Goal: Task Accomplishment & Management: Use online tool/utility

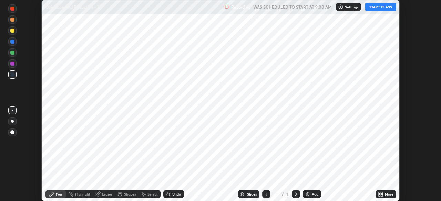
scroll to position [201, 441]
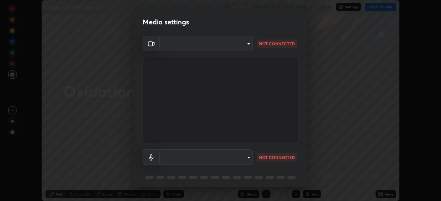
type input "e5f32b9a37d83756d2696e8423a1893a7de7eefef83412cf73fe4da3c4688103"
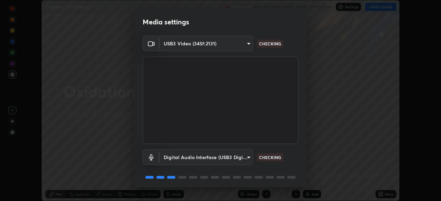
scroll to position [24, 0]
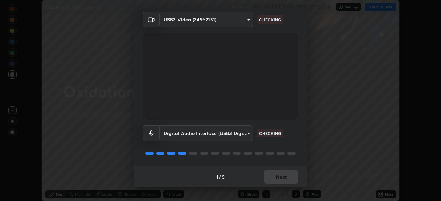
click at [231, 137] on body "Erase all Oxidation And Reduction - 2 Recording WAS SCHEDULED TO START AT 9:00 …" at bounding box center [220, 100] width 441 height 201
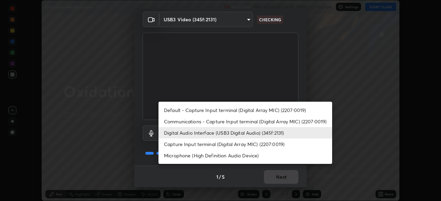
click at [224, 146] on li "Capture Input terminal (Digital Array MIC) (2207:0019)" at bounding box center [245, 144] width 174 height 11
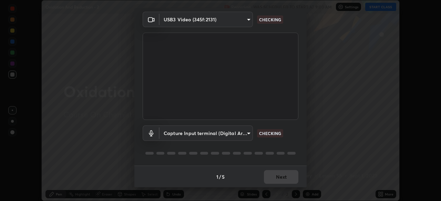
click at [226, 136] on body "Erase all Oxidation And Reduction - 2 Recording WAS SCHEDULED TO START AT 9:00 …" at bounding box center [220, 100] width 441 height 201
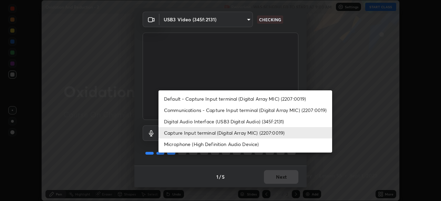
click at [230, 123] on li "Digital Audio Interface (USB3 Digital Audio) (345f:2131)" at bounding box center [245, 121] width 174 height 11
type input "ae0975cef7388746c2778fd6dc2b00d9a595315052e87b14b0d2850c1354851c"
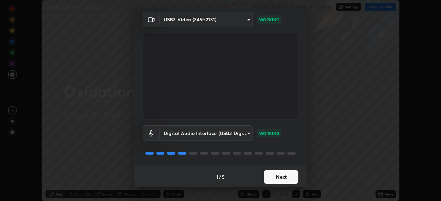
click at [279, 175] on button "Next" at bounding box center [281, 177] width 34 height 14
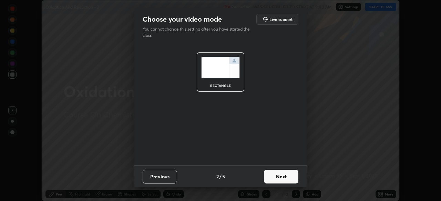
scroll to position [0, 0]
click at [284, 179] on button "Next" at bounding box center [281, 177] width 34 height 14
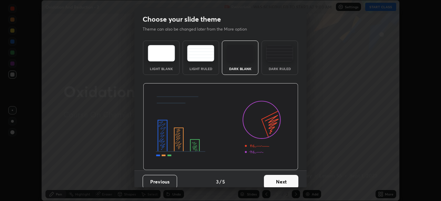
click at [287, 180] on button "Next" at bounding box center [281, 182] width 34 height 14
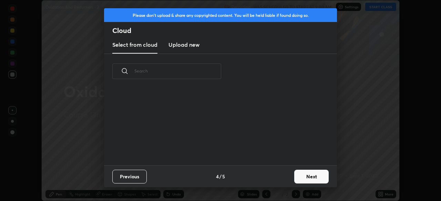
click at [296, 178] on button "Next" at bounding box center [311, 177] width 34 height 14
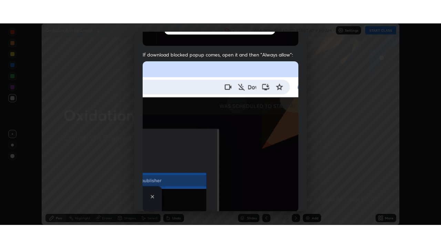
scroll to position [165, 0]
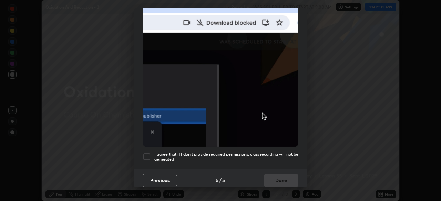
click at [232, 157] on h5 "I agree that if I don't provide required permissions, class recording will not …" at bounding box center [226, 157] width 144 height 11
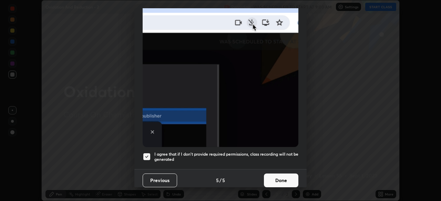
click at [273, 179] on button "Done" at bounding box center [281, 181] width 34 height 14
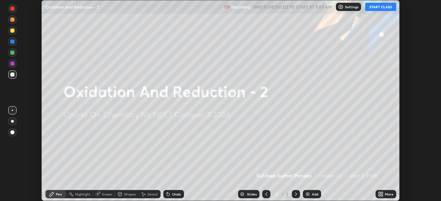
click at [383, 8] on button "START CLASS" at bounding box center [380, 7] width 31 height 8
click at [387, 195] on div "More" at bounding box center [389, 194] width 9 height 3
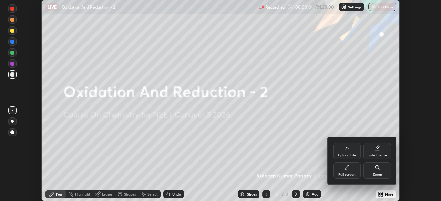
click at [352, 175] on div "Full screen" at bounding box center [346, 174] width 17 height 3
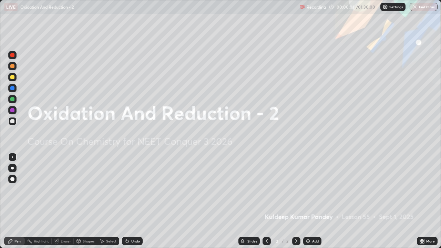
scroll to position [248, 441]
click at [309, 201] on img at bounding box center [308, 241] width 6 height 6
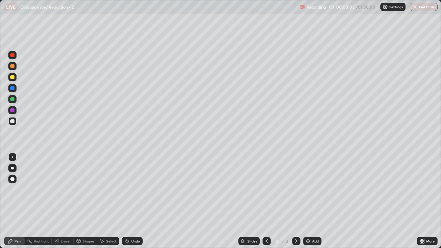
click at [309, 201] on div "Add" at bounding box center [312, 241] width 18 height 8
click at [310, 201] on img at bounding box center [308, 241] width 6 height 6
click at [310, 201] on div "Add" at bounding box center [312, 241] width 18 height 8
click at [309, 201] on img at bounding box center [308, 241] width 6 height 6
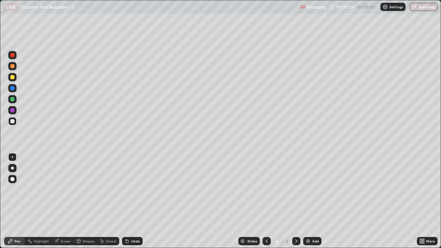
click at [309, 201] on img at bounding box center [308, 241] width 6 height 6
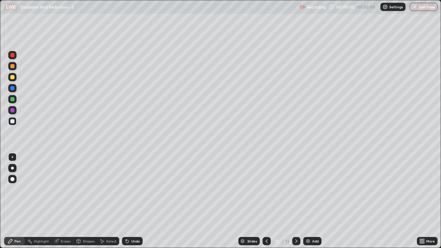
click at [308, 201] on img at bounding box center [308, 241] width 6 height 6
click at [309, 201] on img at bounding box center [308, 241] width 6 height 6
click at [308, 201] on img at bounding box center [308, 241] width 6 height 6
click at [309, 201] on img at bounding box center [308, 241] width 6 height 6
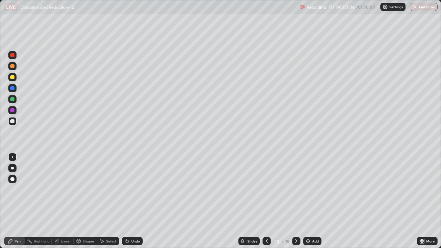
click at [308, 201] on img at bounding box center [308, 241] width 6 height 6
click at [309, 201] on img at bounding box center [308, 241] width 6 height 6
click at [308, 201] on img at bounding box center [308, 241] width 6 height 6
click at [309, 201] on img at bounding box center [308, 241] width 6 height 6
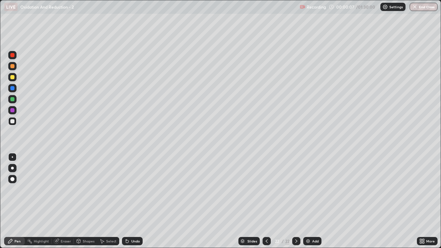
click at [308, 201] on img at bounding box center [308, 241] width 6 height 6
click at [307, 201] on img at bounding box center [308, 241] width 6 height 6
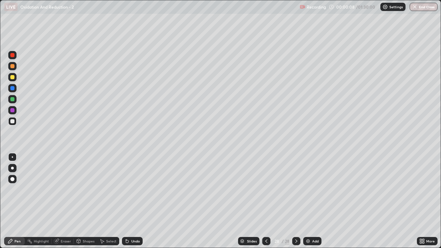
click at [308, 201] on img at bounding box center [308, 241] width 6 height 6
click at [307, 201] on img at bounding box center [308, 241] width 6 height 6
click at [308, 201] on img at bounding box center [308, 241] width 6 height 6
click at [266, 201] on icon at bounding box center [266, 241] width 6 height 6
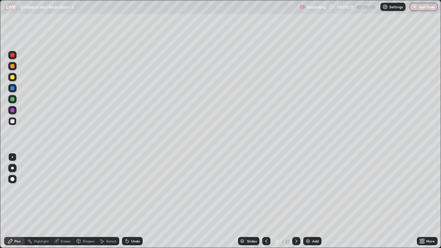
click at [265, 201] on icon at bounding box center [266, 241] width 6 height 6
click at [264, 201] on icon at bounding box center [266, 241] width 6 height 6
click at [266, 201] on icon at bounding box center [266, 241] width 6 height 6
click at [264, 201] on icon at bounding box center [266, 241] width 6 height 6
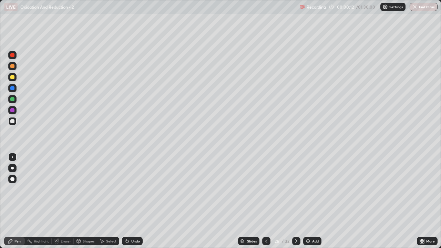
click at [264, 201] on icon at bounding box center [266, 241] width 6 height 6
click at [266, 201] on icon at bounding box center [266, 241] width 6 height 6
click at [264, 201] on icon at bounding box center [266, 241] width 6 height 6
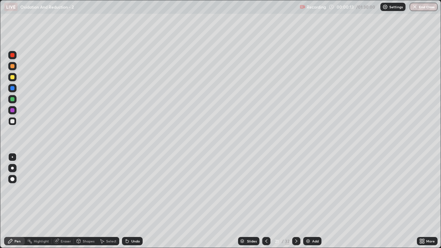
click at [266, 201] on icon at bounding box center [266, 241] width 6 height 6
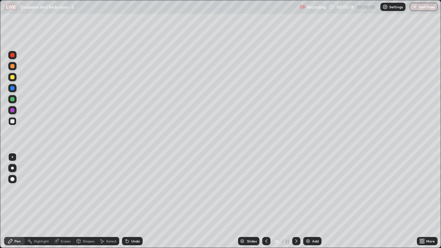
click at [265, 201] on icon at bounding box center [266, 241] width 6 height 6
click at [264, 201] on div at bounding box center [266, 241] width 8 height 8
click at [266, 201] on icon at bounding box center [266, 241] width 6 height 6
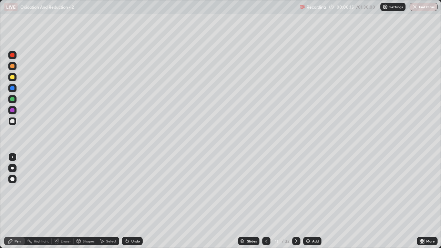
click at [266, 201] on icon at bounding box center [266, 241] width 6 height 6
click at [264, 201] on icon at bounding box center [266, 241] width 6 height 6
click at [265, 201] on icon at bounding box center [266, 241] width 6 height 6
click at [266, 201] on icon at bounding box center [266, 241] width 6 height 6
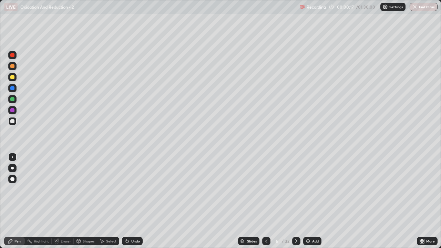
click at [265, 201] on icon at bounding box center [266, 240] width 2 height 3
click at [13, 168] on div at bounding box center [12, 168] width 3 height 3
click at [11, 121] on div at bounding box center [12, 121] width 4 height 4
click at [16, 201] on div "Pen" at bounding box center [17, 240] width 6 height 3
click at [12, 168] on div at bounding box center [12, 168] width 3 height 3
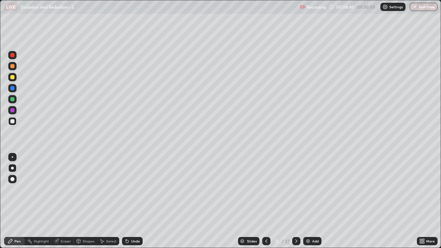
click at [295, 201] on icon at bounding box center [296, 240] width 2 height 3
click at [68, 201] on div "Eraser" at bounding box center [66, 240] width 10 height 3
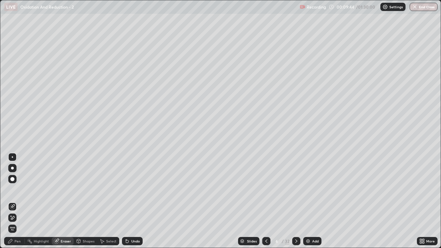
click at [19, 201] on div "Pen" at bounding box center [14, 241] width 21 height 8
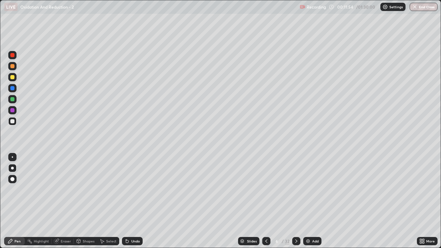
click at [296, 201] on icon at bounding box center [296, 241] width 6 height 6
click at [65, 201] on div "Eraser" at bounding box center [66, 240] width 10 height 3
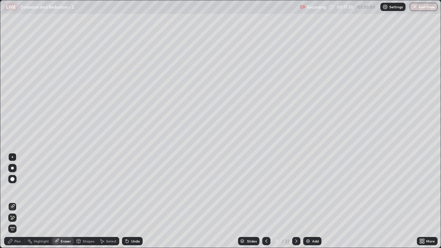
click at [19, 201] on div "Pen" at bounding box center [17, 240] width 6 height 3
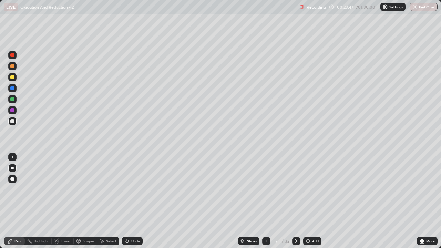
click at [296, 201] on icon at bounding box center [296, 241] width 6 height 6
click at [12, 169] on div at bounding box center [12, 168] width 3 height 3
click at [12, 123] on div at bounding box center [12, 121] width 4 height 4
click at [12, 168] on div at bounding box center [12, 168] width 3 height 3
click at [13, 77] on div at bounding box center [12, 77] width 4 height 4
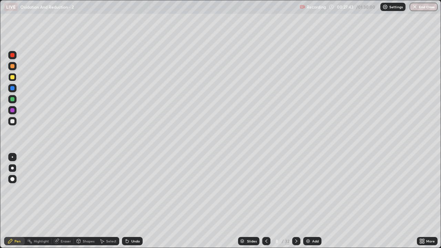
click at [63, 201] on div "Eraser" at bounding box center [63, 241] width 22 height 8
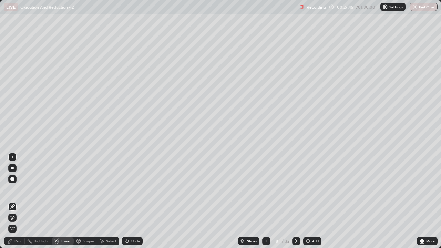
click at [21, 201] on div "Pen" at bounding box center [14, 241] width 21 height 8
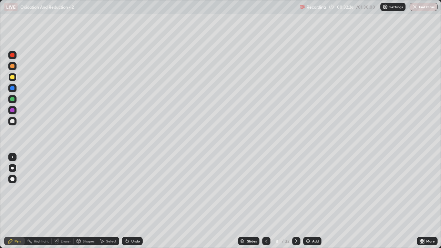
click at [65, 201] on div "Eraser" at bounding box center [63, 241] width 22 height 8
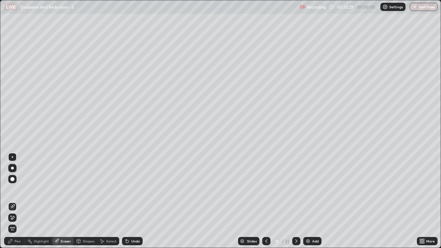
click at [17, 201] on div "Pen" at bounding box center [17, 240] width 6 height 3
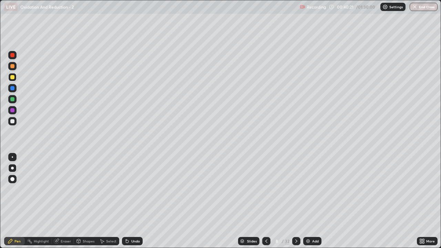
click at [295, 201] on icon at bounding box center [296, 241] width 6 height 6
click at [297, 201] on icon at bounding box center [296, 241] width 6 height 6
click at [266, 201] on icon at bounding box center [266, 241] width 6 height 6
click at [295, 201] on icon at bounding box center [296, 241] width 6 height 6
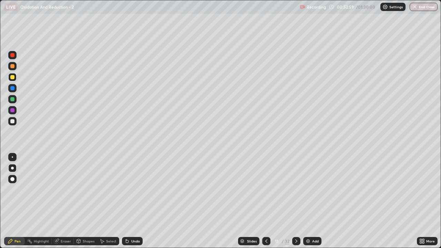
click at [295, 201] on icon at bounding box center [296, 241] width 6 height 6
click at [65, 201] on div "Eraser" at bounding box center [66, 240] width 10 height 3
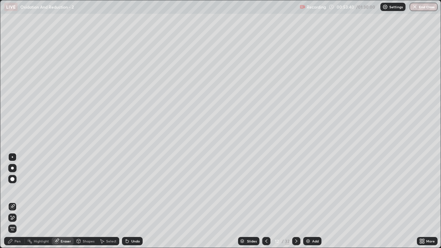
click at [17, 201] on div "Pen" at bounding box center [14, 241] width 21 height 8
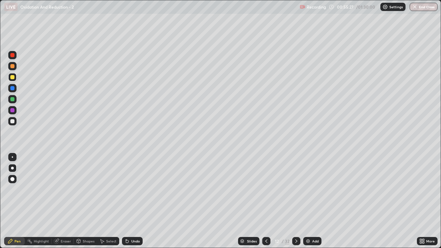
click at [12, 123] on div at bounding box center [12, 121] width 4 height 4
click at [295, 201] on icon at bounding box center [296, 241] width 6 height 6
click at [63, 201] on div "Eraser" at bounding box center [66, 240] width 10 height 3
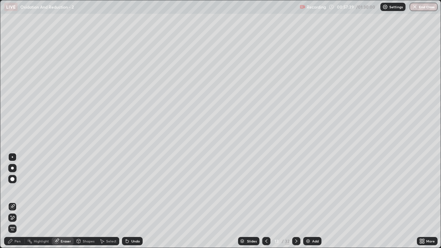
click at [17, 201] on div "Pen" at bounding box center [17, 240] width 6 height 3
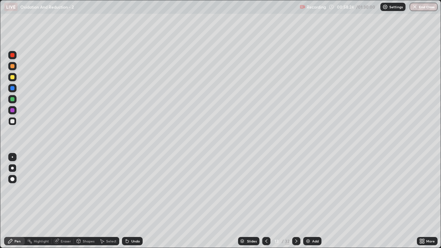
click at [12, 102] on div at bounding box center [12, 99] width 8 height 8
click at [296, 201] on icon at bounding box center [296, 241] width 6 height 6
click at [66, 201] on div "Eraser" at bounding box center [66, 240] width 10 height 3
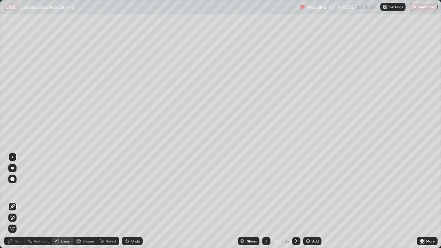
click at [18, 201] on div "Pen" at bounding box center [14, 241] width 21 height 8
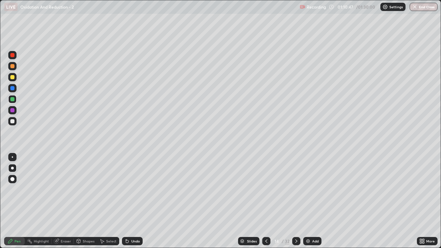
click at [293, 201] on icon at bounding box center [296, 241] width 6 height 6
click at [65, 201] on div "Eraser" at bounding box center [66, 240] width 10 height 3
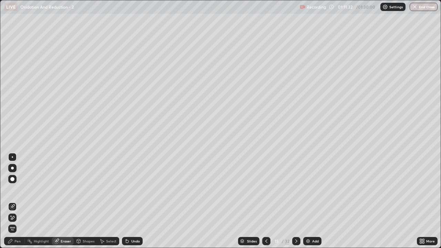
click at [19, 201] on div "Pen" at bounding box center [17, 240] width 6 height 3
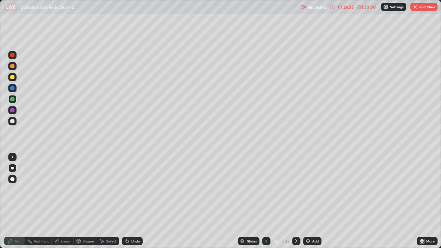
click at [264, 201] on icon at bounding box center [266, 241] width 6 height 6
click at [266, 201] on icon at bounding box center [266, 240] width 2 height 3
click at [293, 201] on icon at bounding box center [296, 241] width 6 height 6
click at [296, 201] on icon at bounding box center [296, 241] width 6 height 6
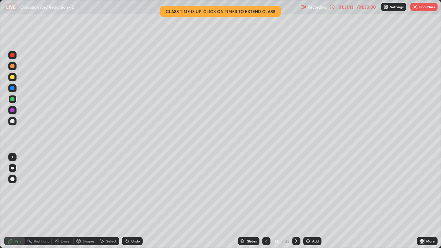
click at [265, 201] on icon at bounding box center [266, 241] width 6 height 6
click at [263, 201] on div at bounding box center [266, 241] width 8 height 14
click at [295, 201] on icon at bounding box center [296, 241] width 6 height 6
click at [295, 201] on icon at bounding box center [296, 240] width 2 height 3
click at [423, 9] on button "End Class" at bounding box center [423, 7] width 27 height 8
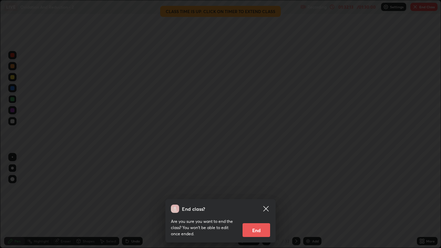
click at [262, 201] on button "End" at bounding box center [256, 230] width 28 height 14
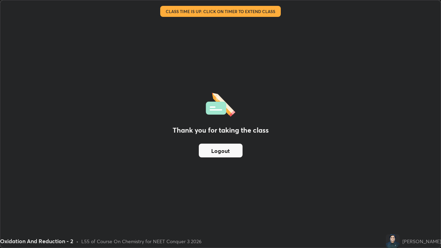
click at [224, 154] on button "Logout" at bounding box center [221, 151] width 44 height 14
